Goal: Task Accomplishment & Management: Use online tool/utility

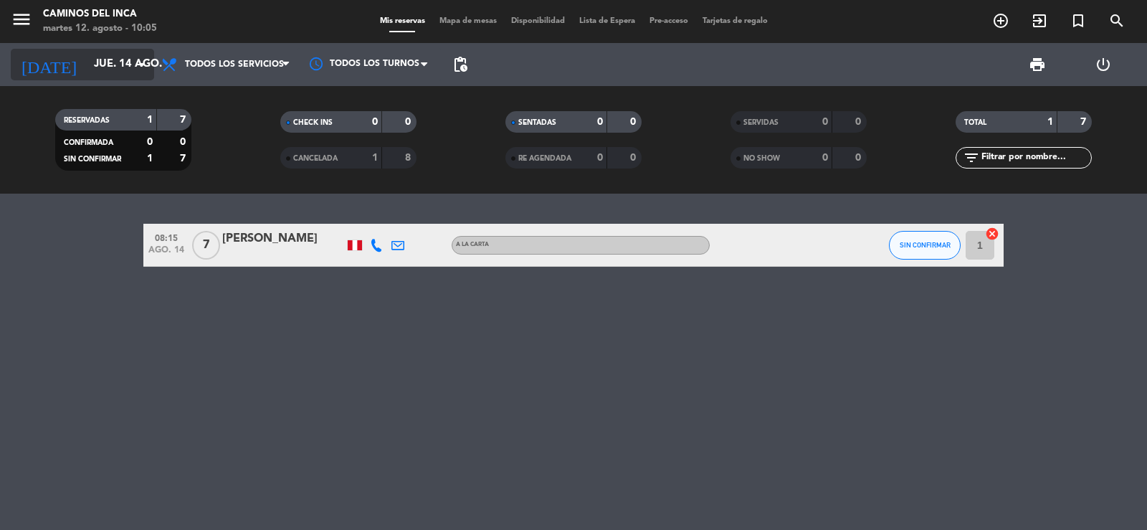
click at [87, 58] on input "jue. 14 ago." at bounding box center [156, 64] width 138 height 27
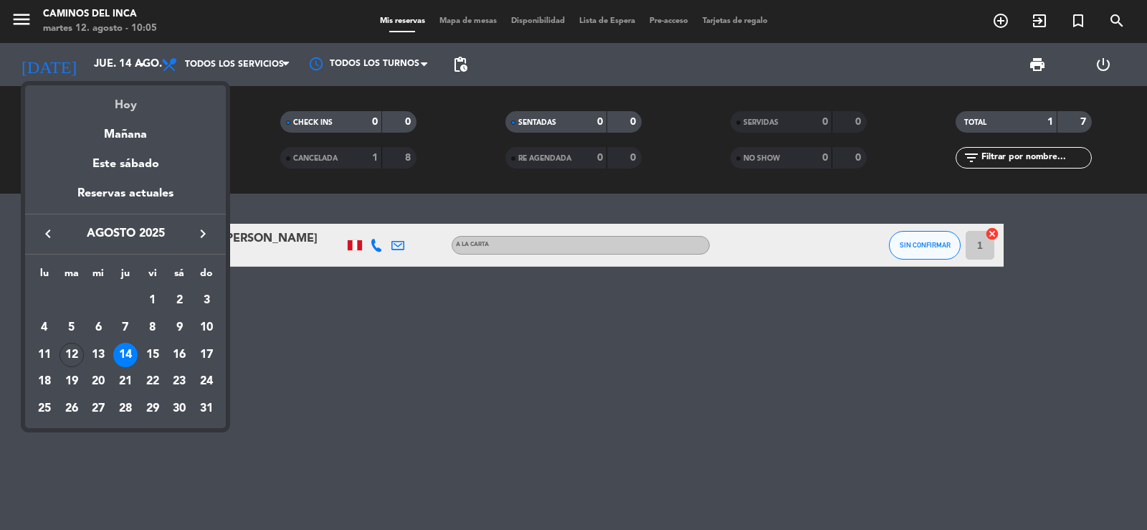
click at [124, 111] on div "Hoy" at bounding box center [125, 99] width 201 height 29
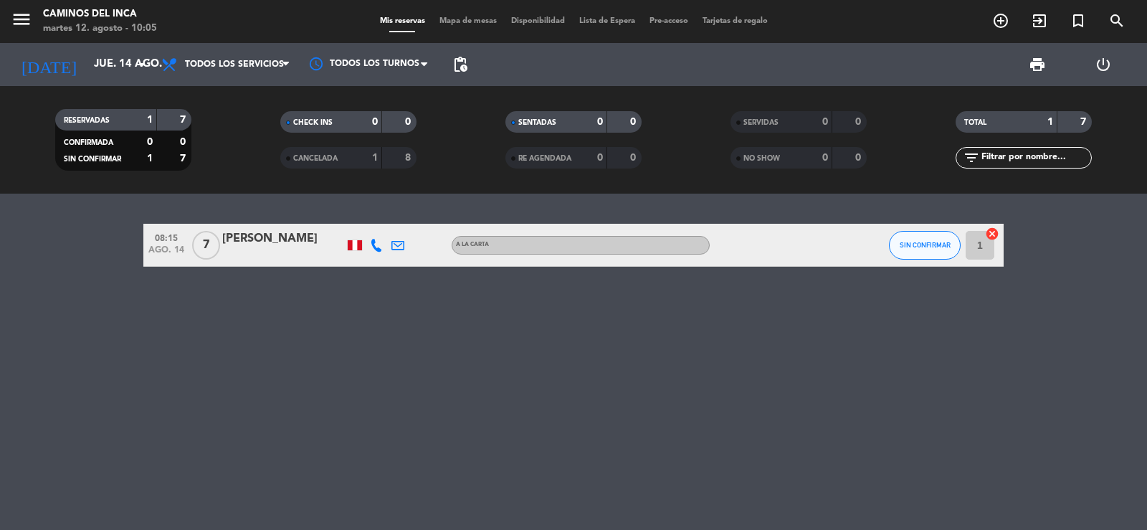
type input "[DATE]"
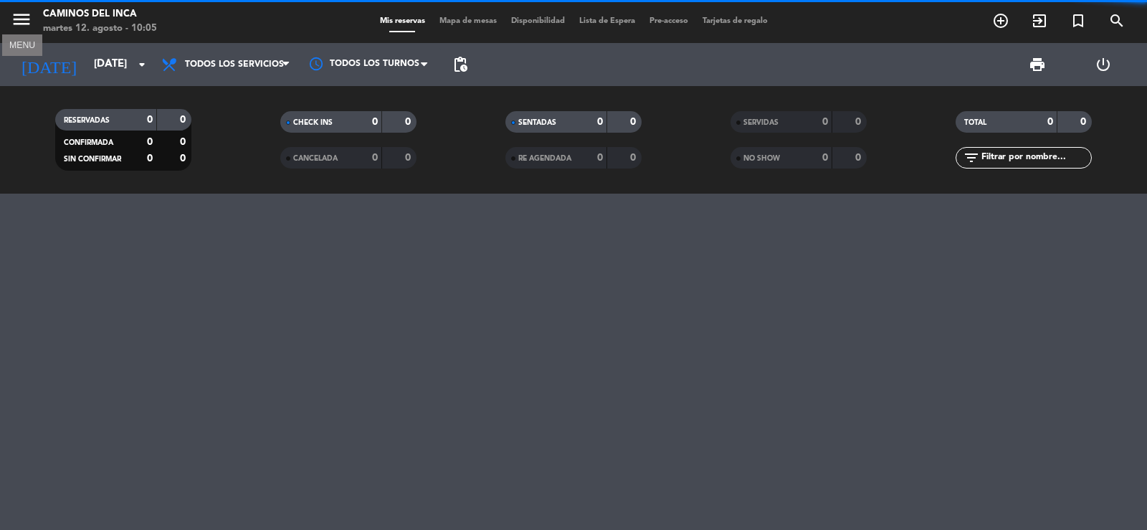
click at [14, 11] on icon "menu" at bounding box center [22, 20] width 22 height 22
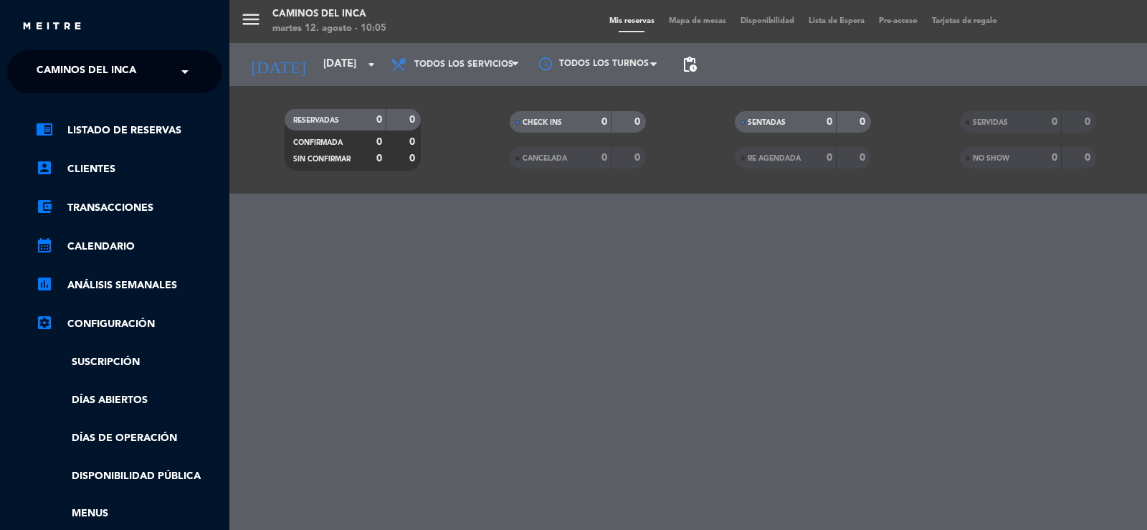
click at [59, 65] on span "Caminos del Inca" at bounding box center [87, 72] width 100 height 30
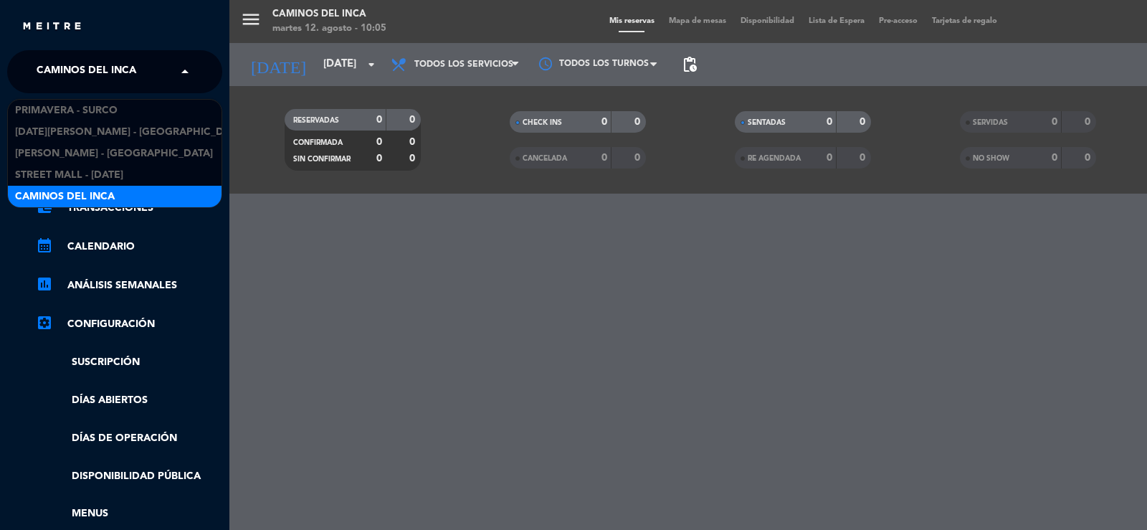
click at [77, 99] on div "Primavera - Surco [DATE][PERSON_NAME] - [GEOGRAPHIC_DATA][PERSON_NAME] - [GEOGR…" at bounding box center [114, 153] width 215 height 109
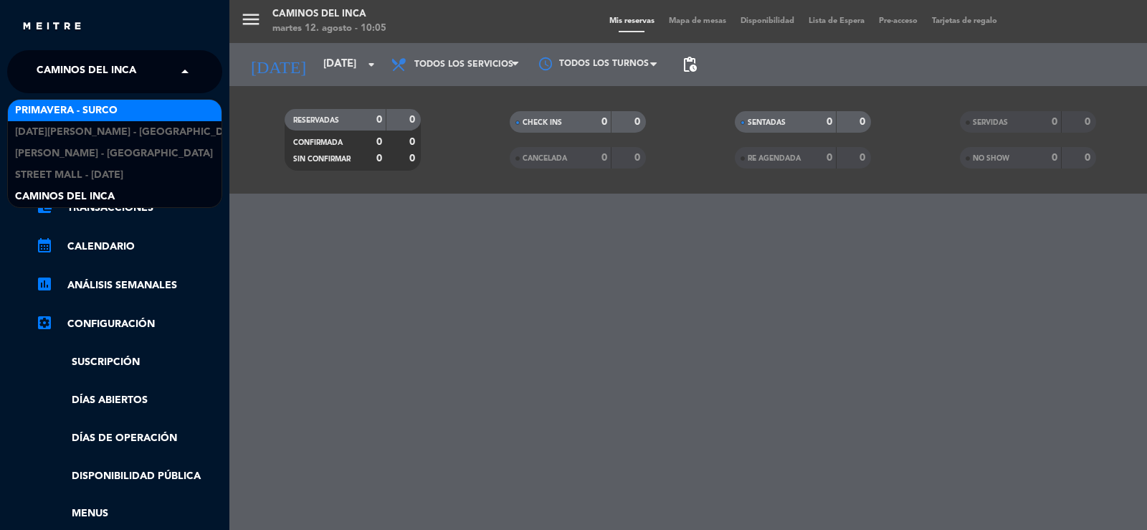
click at [76, 108] on span "Primavera - Surco" at bounding box center [66, 111] width 103 height 16
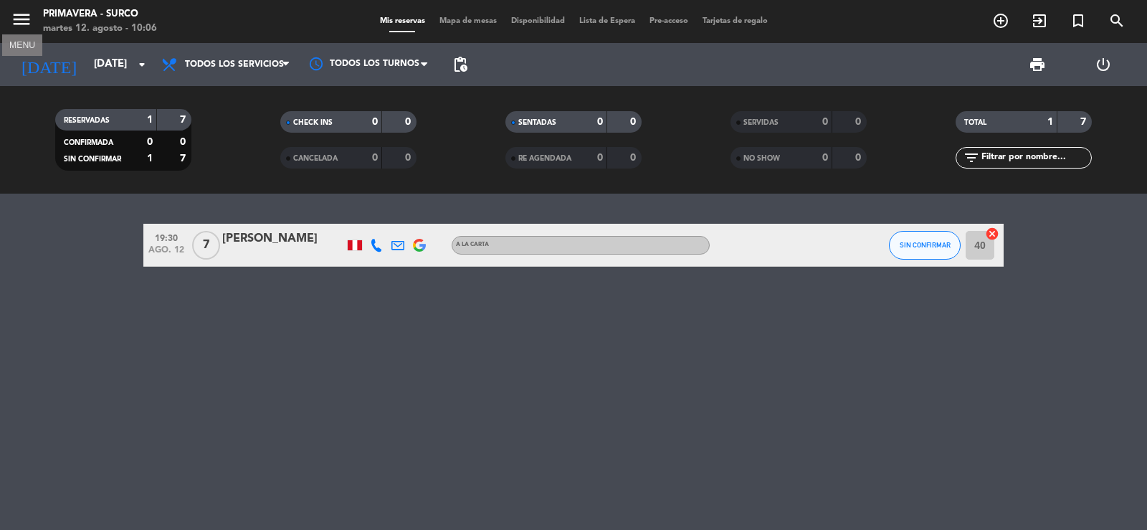
click at [25, 19] on icon "menu" at bounding box center [22, 20] width 22 height 22
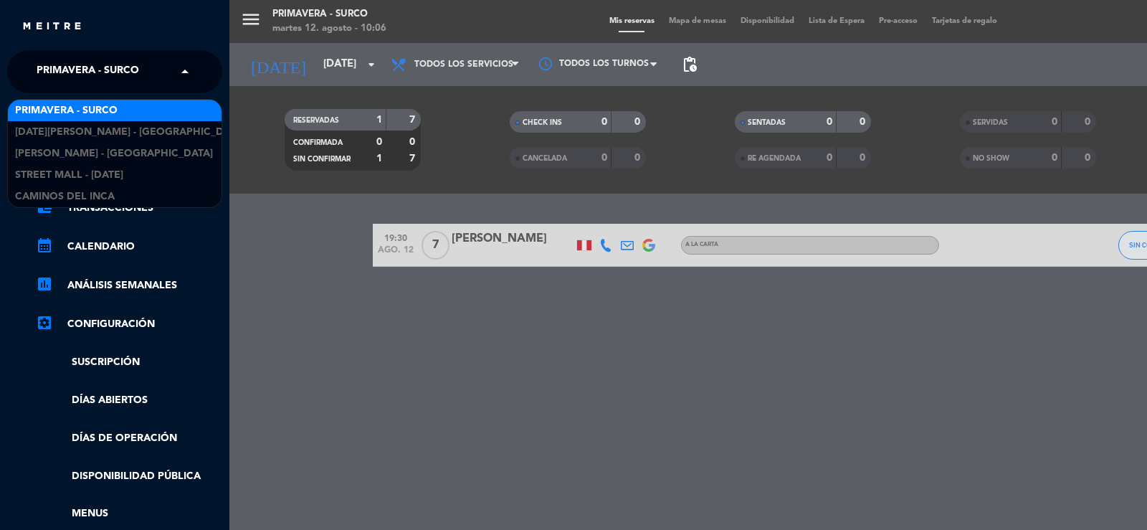
click at [95, 60] on span "Primavera - Surco" at bounding box center [88, 72] width 103 height 30
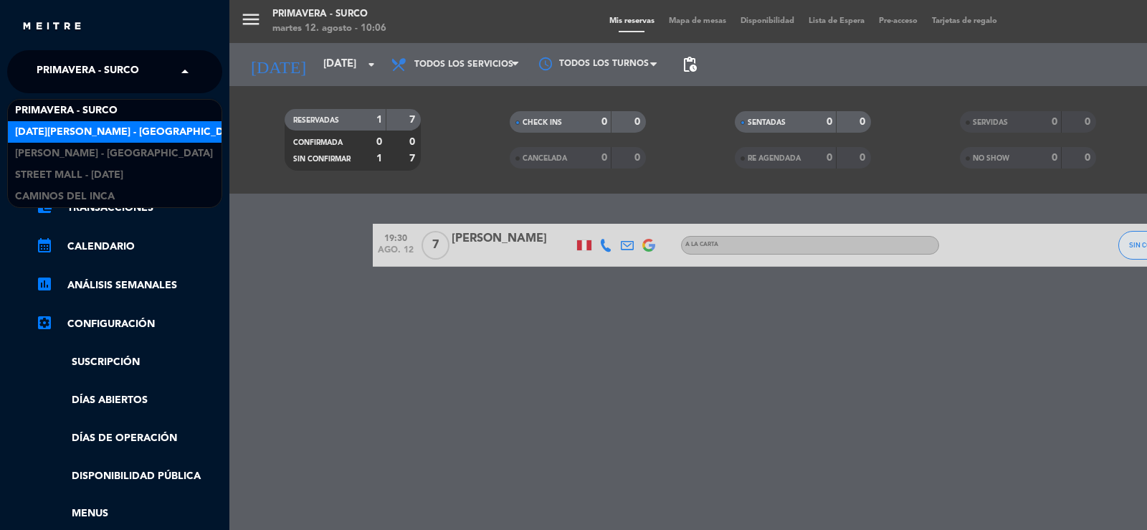
click at [103, 134] on span "[DATE][PERSON_NAME] - [GEOGRAPHIC_DATA][PERSON_NAME]" at bounding box center [171, 132] width 313 height 16
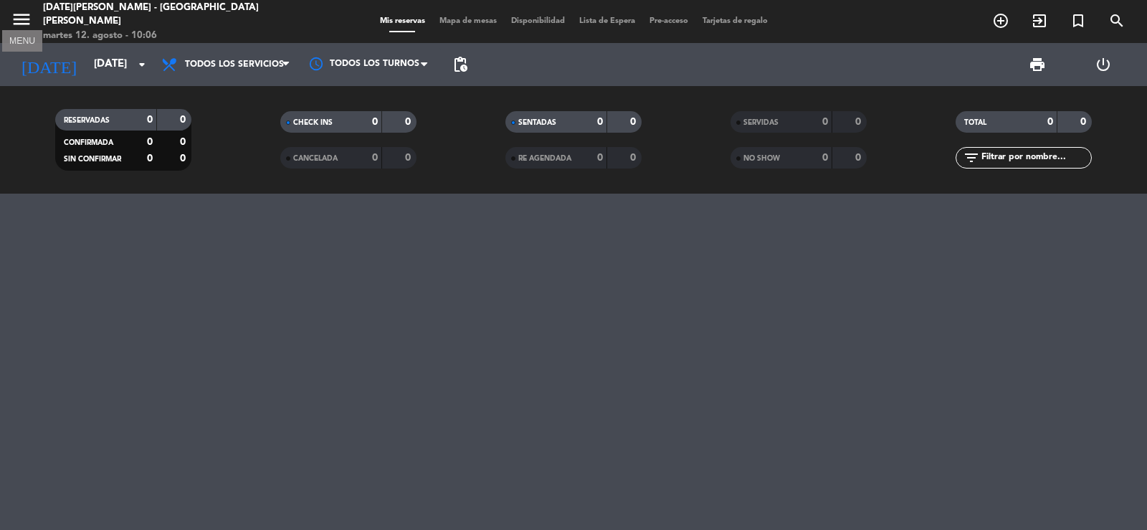
click at [31, 16] on icon "menu" at bounding box center [22, 20] width 22 height 22
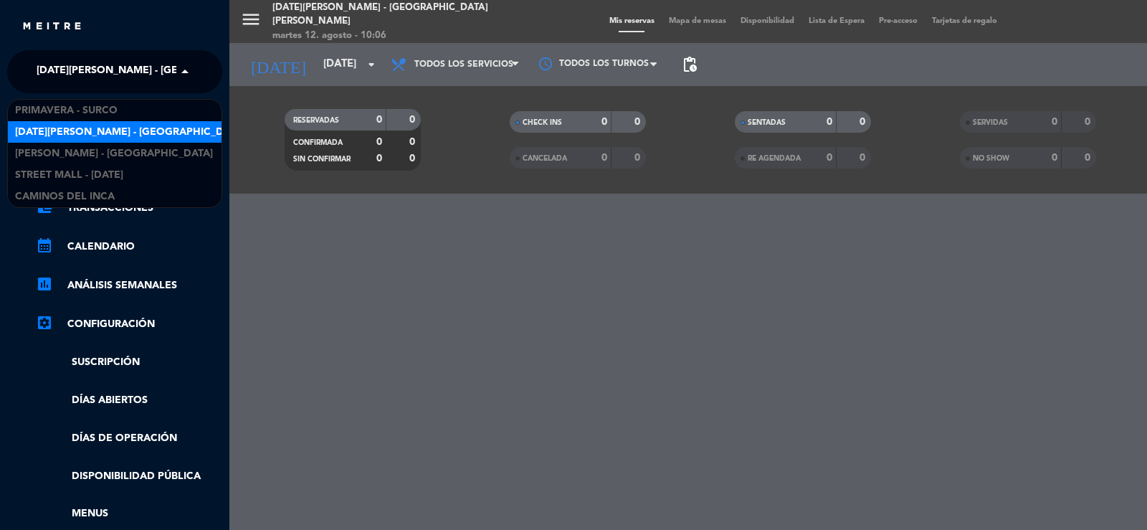
click at [57, 58] on span "[DATE][PERSON_NAME] - [GEOGRAPHIC_DATA][PERSON_NAME]" at bounding box center [193, 72] width 313 height 30
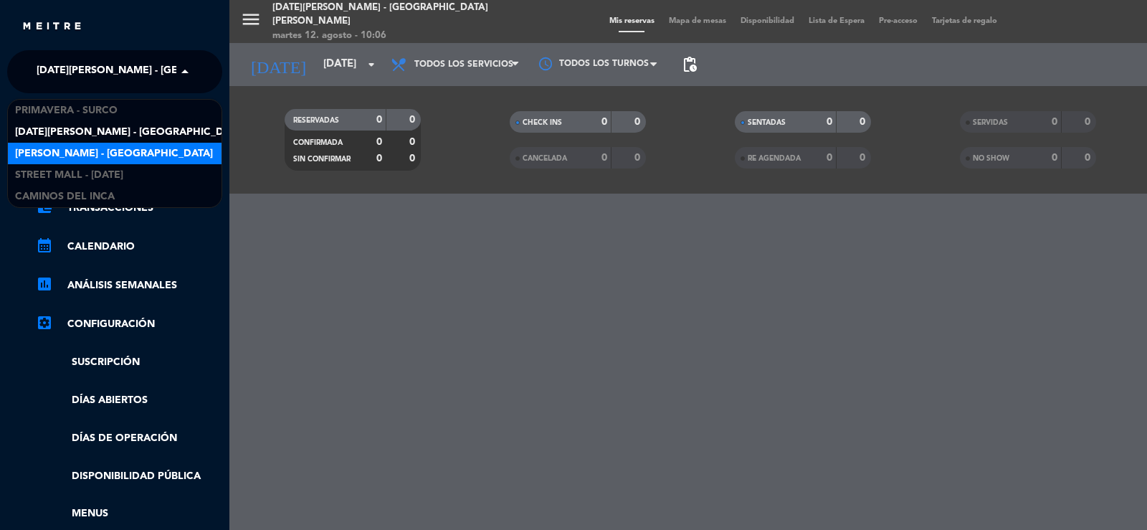
click at [70, 150] on span "[PERSON_NAME] - [GEOGRAPHIC_DATA]" at bounding box center [114, 154] width 198 height 16
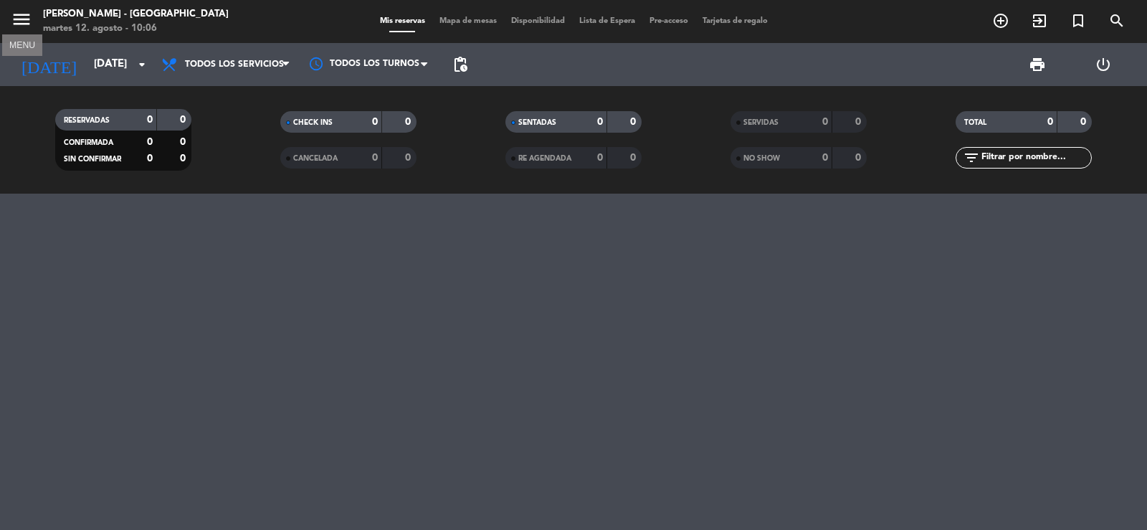
click at [22, 17] on icon "menu" at bounding box center [22, 20] width 22 height 22
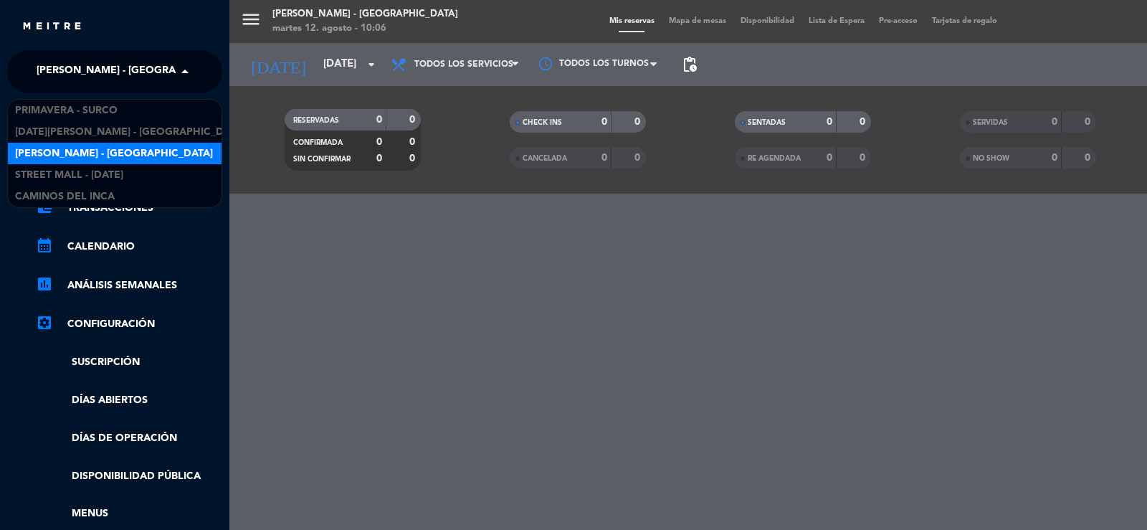
click at [82, 67] on span "[PERSON_NAME] - [GEOGRAPHIC_DATA]" at bounding box center [136, 72] width 198 height 30
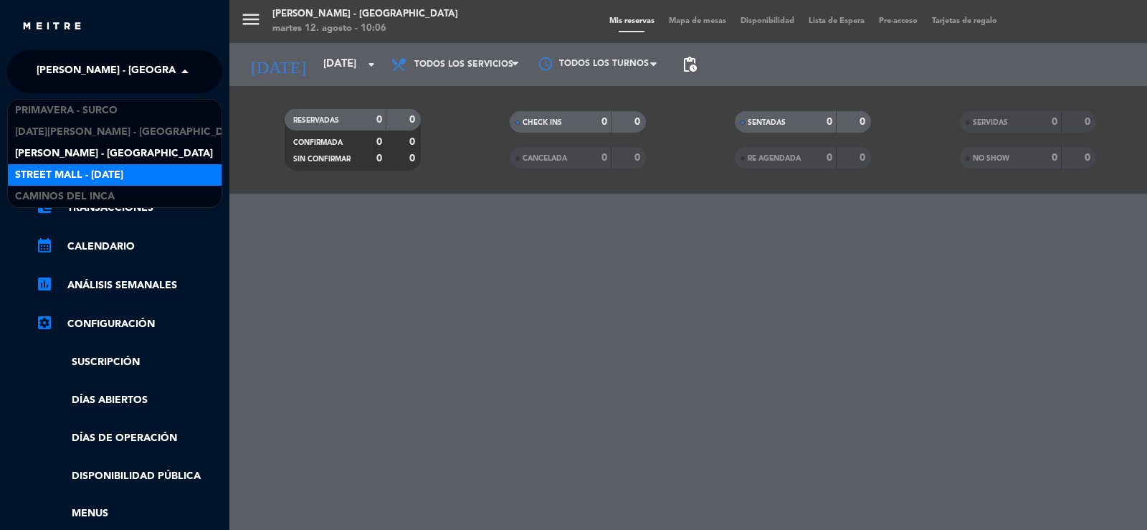
click at [75, 174] on span "Street Mall - [DATE]" at bounding box center [69, 175] width 108 height 16
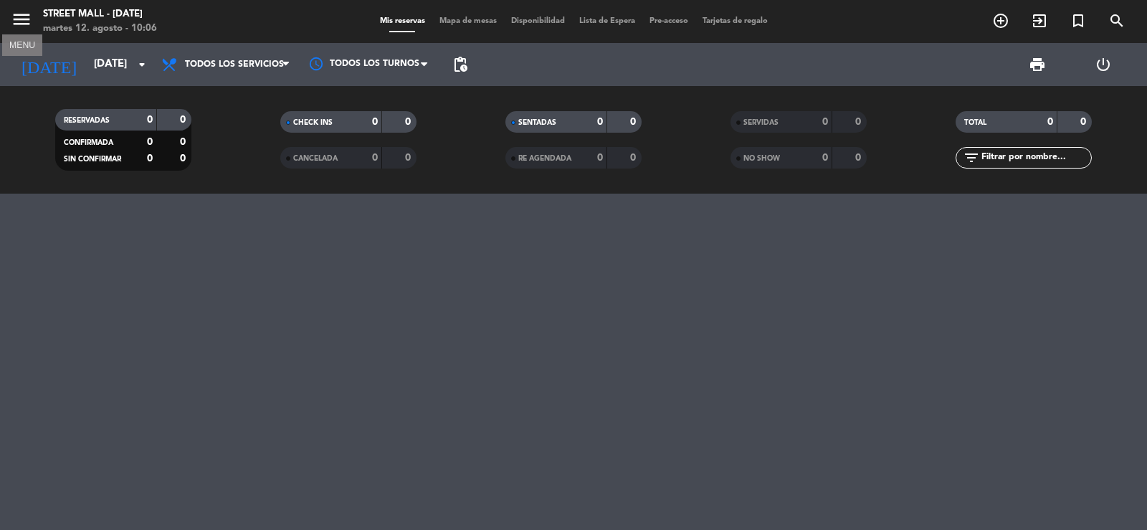
click at [16, 17] on icon "menu" at bounding box center [22, 20] width 22 height 22
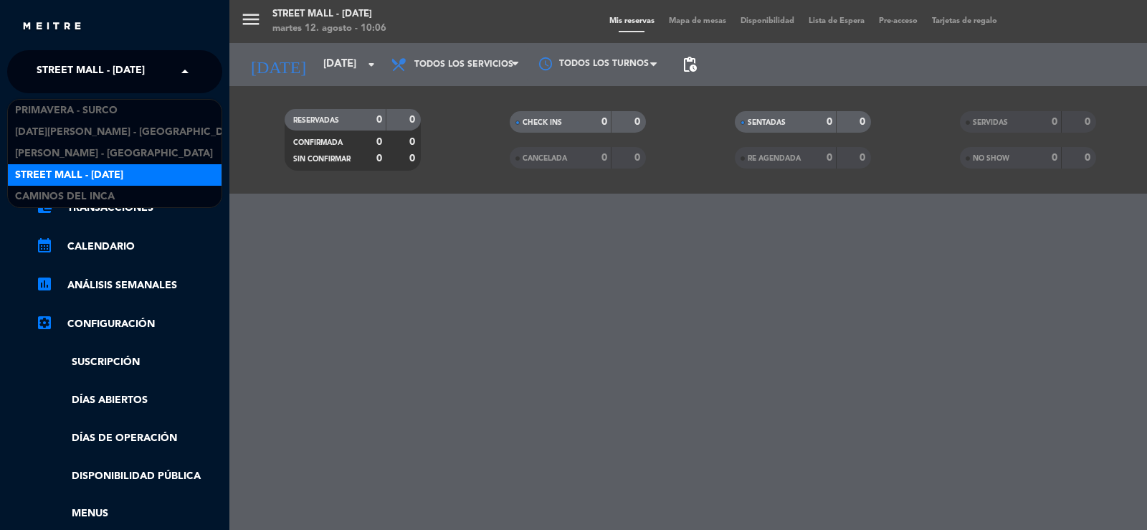
click at [77, 68] on span "Street Mall - [DATE]" at bounding box center [91, 72] width 108 height 30
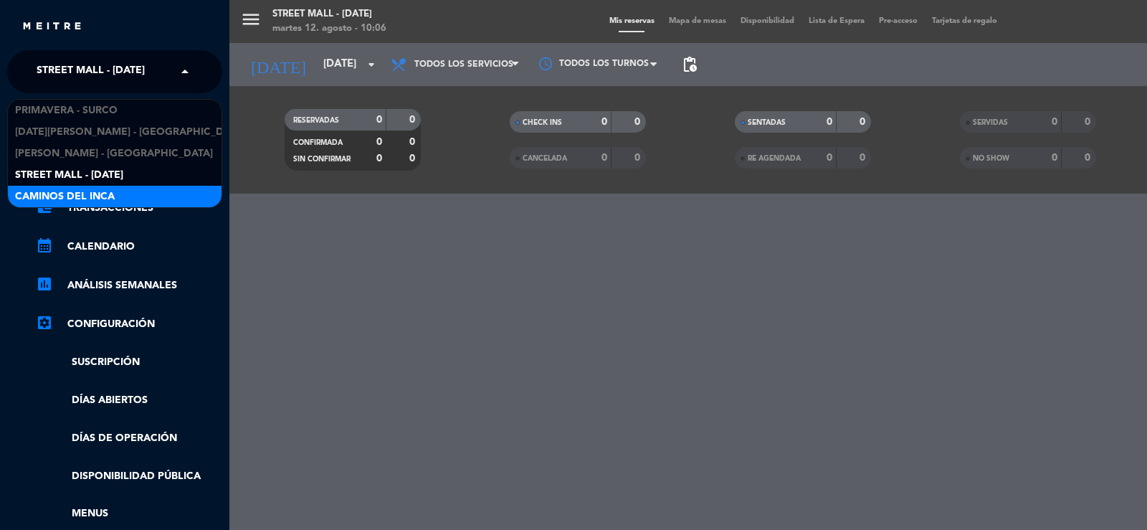
click at [77, 194] on span "Caminos del Inca" at bounding box center [65, 197] width 100 height 16
